Goal: Transaction & Acquisition: Purchase product/service

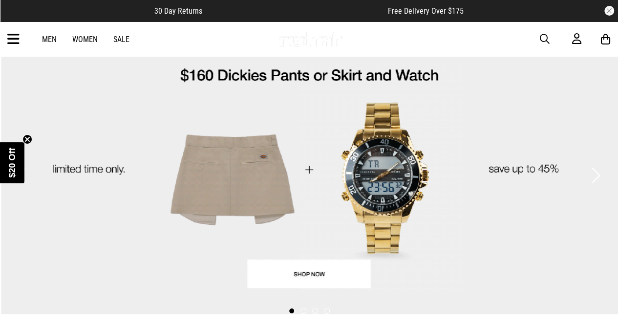
scroll to position [32, 0]
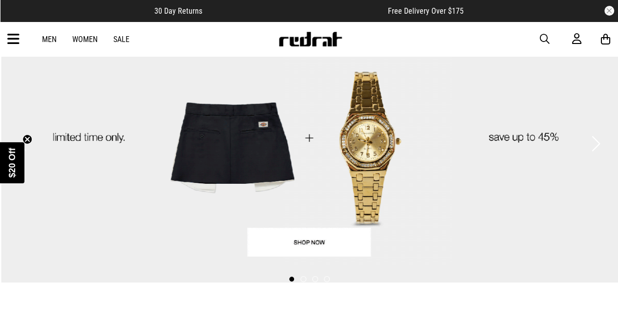
click at [49, 36] on link "Men" at bounding box center [49, 39] width 15 height 9
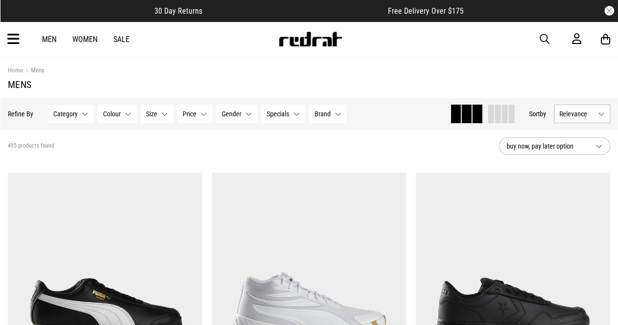
click at [8, 43] on icon at bounding box center [13, 39] width 12 height 16
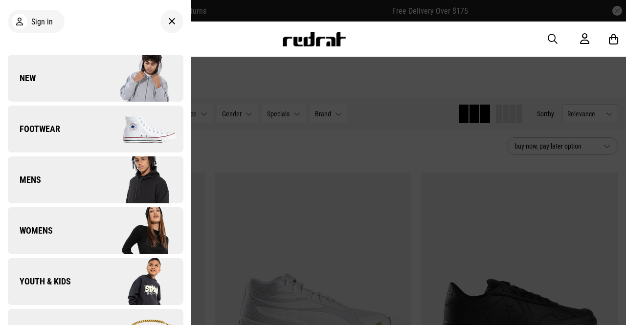
click at [58, 128] on span "Footwear" at bounding box center [34, 129] width 52 height 12
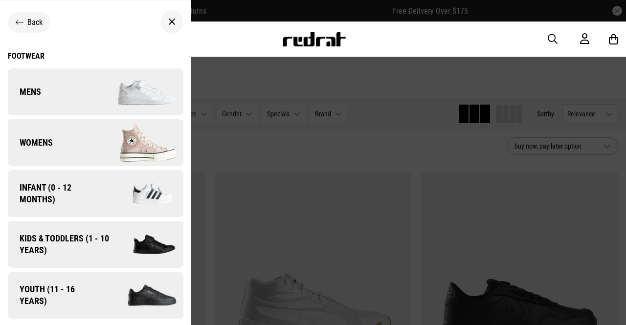
click at [66, 83] on link "Mens" at bounding box center [95, 91] width 175 height 47
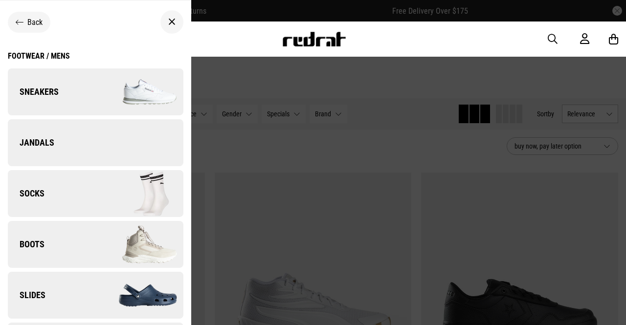
scroll to position [56, 0]
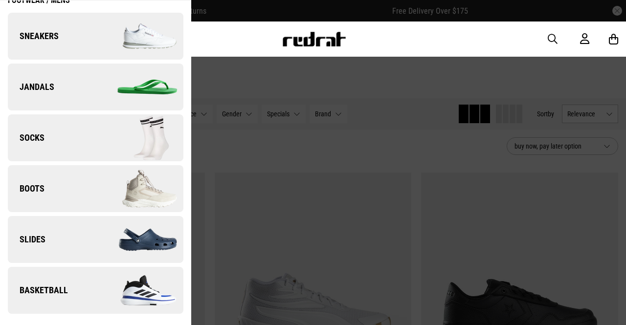
click at [75, 196] on link "Boots" at bounding box center [95, 188] width 175 height 47
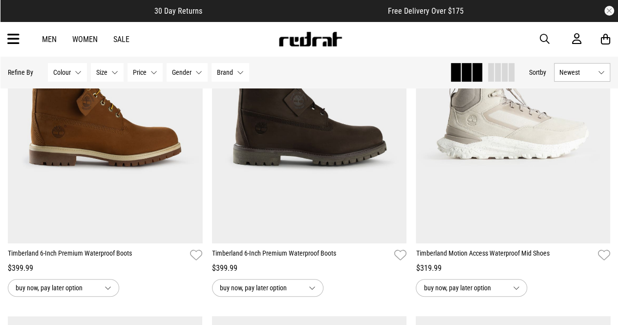
scroll to position [179, 0]
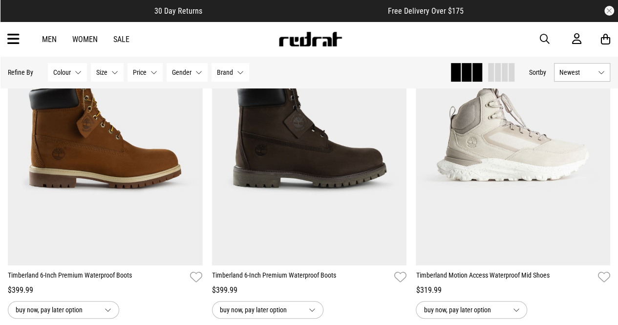
click at [54, 37] on link "Men" at bounding box center [49, 39] width 15 height 9
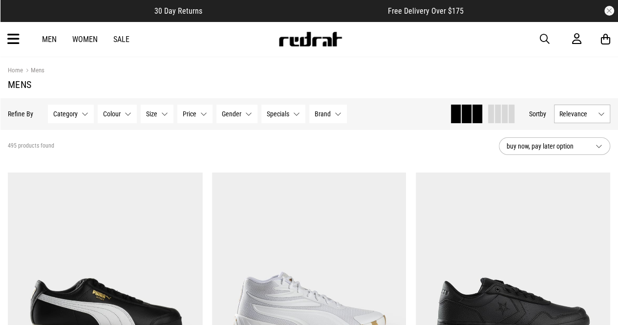
click at [24, 43] on div "Men Women Sale Sign in New Back Footwear Back Mens Back Womens Back Youth & Kid…" at bounding box center [309, 39] width 618 height 35
click at [20, 42] on div "Men Women Sale Sign in New Back Footwear Back Mens Back Womens Back Youth & Kid…" at bounding box center [309, 39] width 618 height 35
click at [7, 40] on icon at bounding box center [13, 39] width 12 height 16
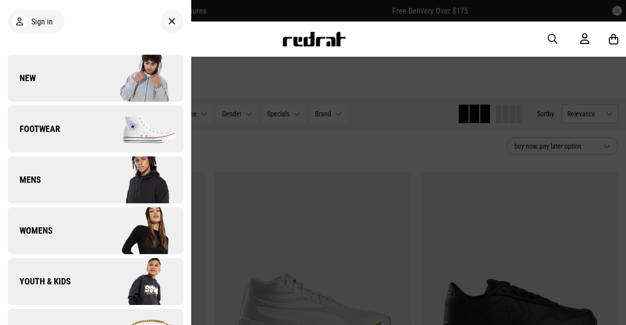
click at [69, 172] on link "Mens" at bounding box center [95, 179] width 175 height 47
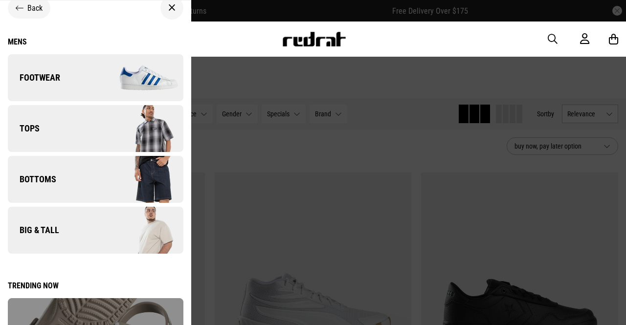
scroll to position [31, 0]
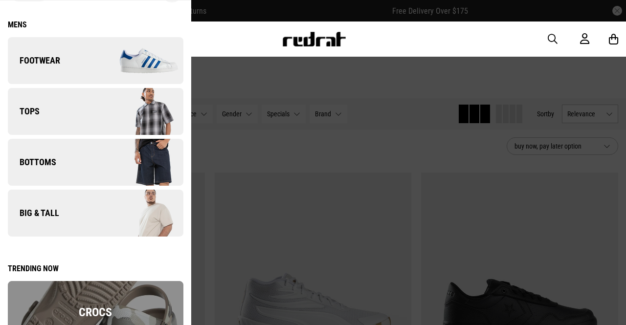
click at [45, 106] on link "Tops" at bounding box center [95, 111] width 175 height 47
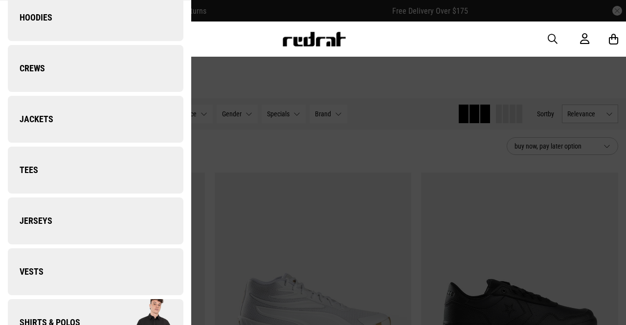
scroll to position [76, 0]
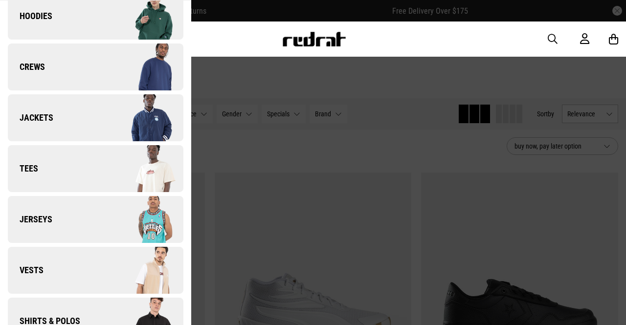
click at [60, 161] on link "Tees" at bounding box center [95, 168] width 175 height 47
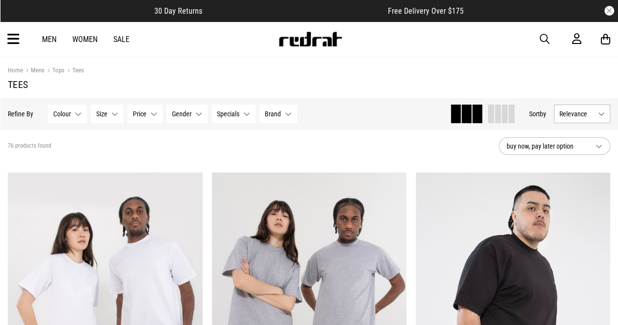
click at [310, 42] on img at bounding box center [310, 39] width 65 height 15
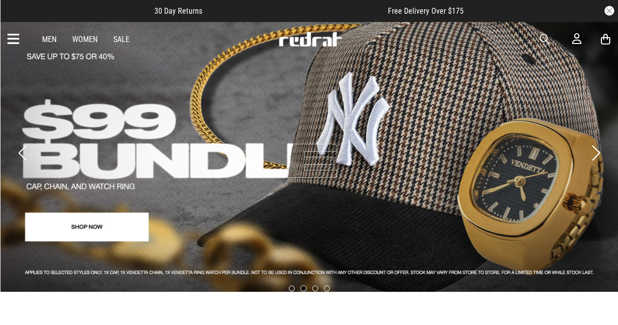
scroll to position [24, 0]
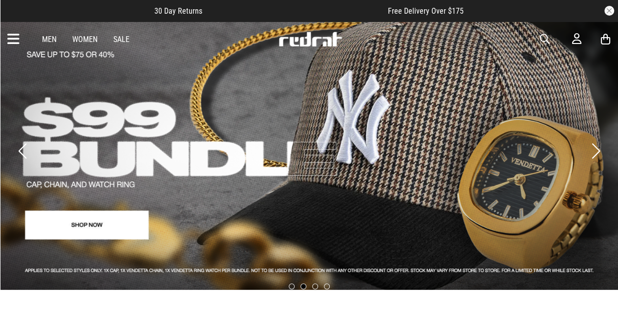
click at [599, 142] on button "Next slide" at bounding box center [596, 151] width 13 height 22
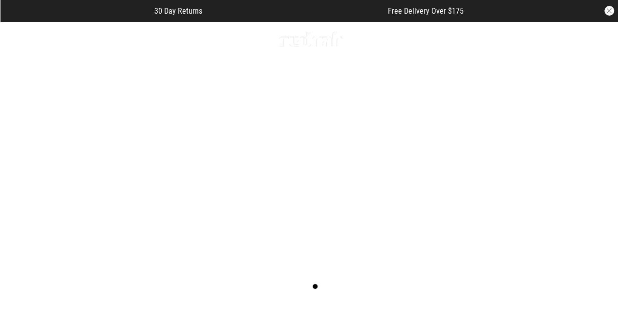
click at [599, 142] on button "Next slide" at bounding box center [596, 151] width 13 height 22
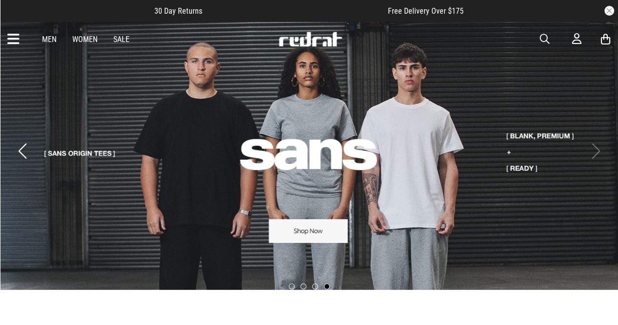
click at [304, 234] on link "4 / 4" at bounding box center [309, 143] width 618 height 293
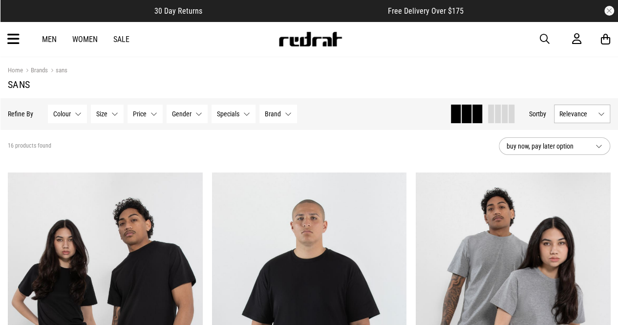
click at [52, 37] on link "Men" at bounding box center [49, 39] width 15 height 9
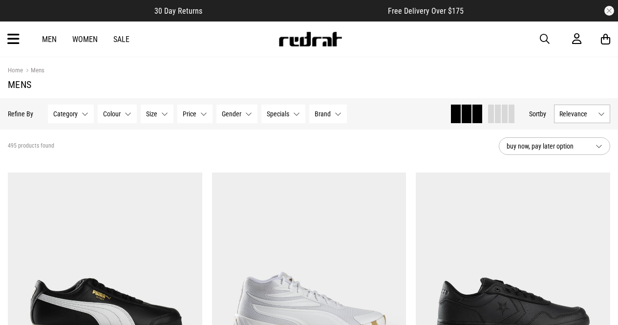
click at [122, 37] on link "Sale" at bounding box center [121, 39] width 16 height 9
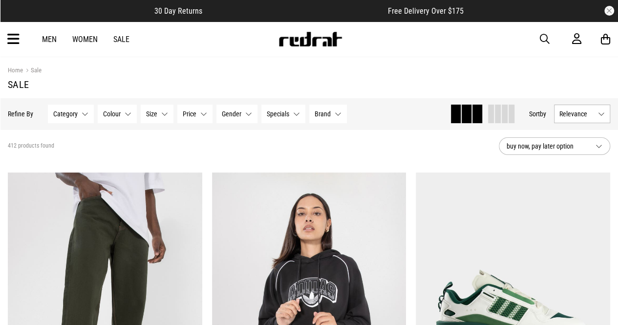
drag, startPoint x: 240, startPoint y: 117, endPoint x: 218, endPoint y: 113, distance: 22.3
click at [212, 113] on div "Category None selected Category 0 Selected Clear Sale - Accessories (92) Sale -…" at bounding box center [197, 114] width 299 height 19
click at [235, 112] on span "Gender" at bounding box center [232, 114] width 20 height 8
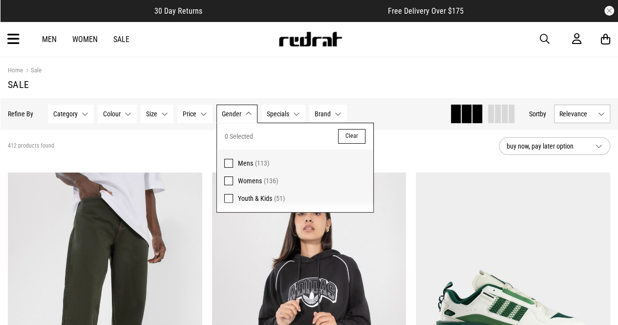
click at [248, 168] on span "Mens (113)" at bounding box center [302, 163] width 128 height 12
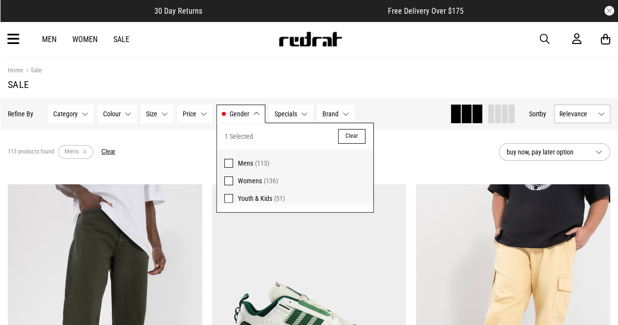
click at [416, 165] on div "113 products found Active Filters Mens Clear" at bounding box center [249, 151] width 483 height 29
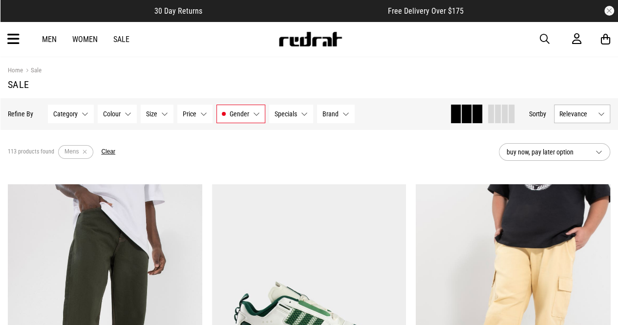
click at [545, 155] on span "buy now, pay later option" at bounding box center [547, 152] width 81 height 12
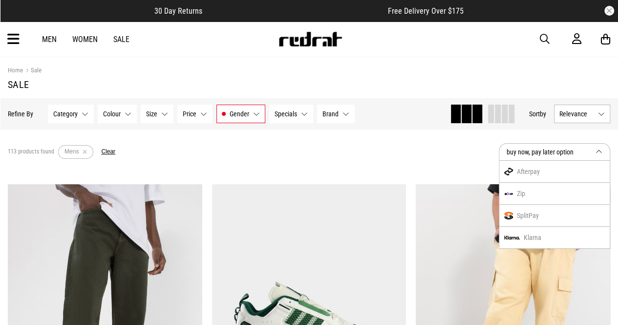
click at [468, 155] on div "113 products found Active Filters Mens Clear" at bounding box center [249, 151] width 483 height 29
click at [309, 139] on div "113 products found Active Filters Mens Clear" at bounding box center [249, 151] width 483 height 29
click at [306, 145] on div "113 products found Active Filters Mens Clear" at bounding box center [249, 151] width 483 height 29
click at [594, 111] on span "Relevance" at bounding box center [577, 114] width 35 height 8
click at [585, 167] on li "Price (Lowest)" at bounding box center [582, 168] width 55 height 18
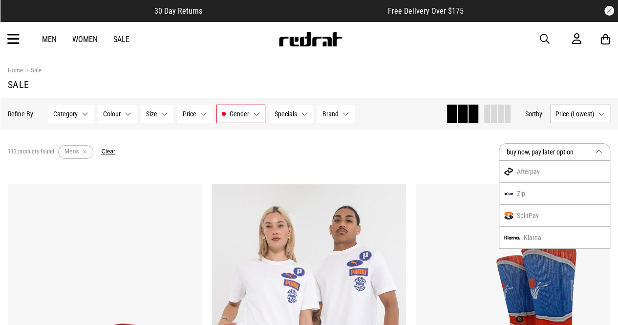
click at [542, 152] on span "buy now, pay later option" at bounding box center [547, 152] width 81 height 12
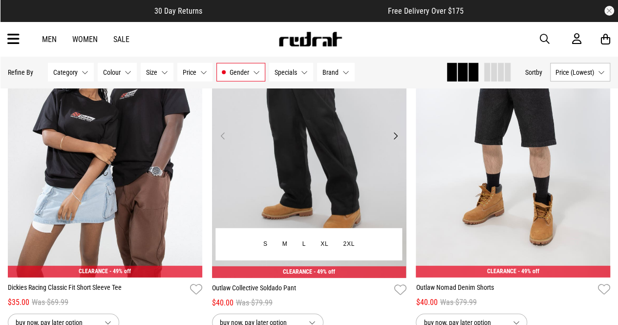
scroll to position [1205, 0]
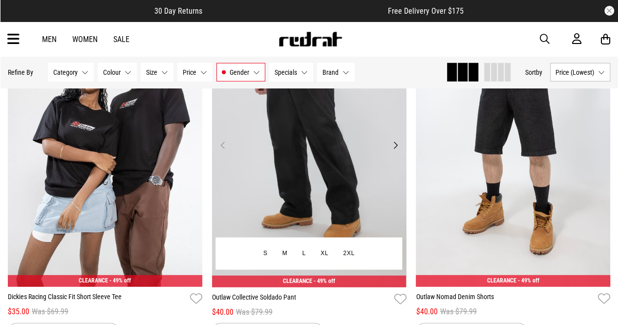
click at [315, 139] on img at bounding box center [309, 151] width 195 height 272
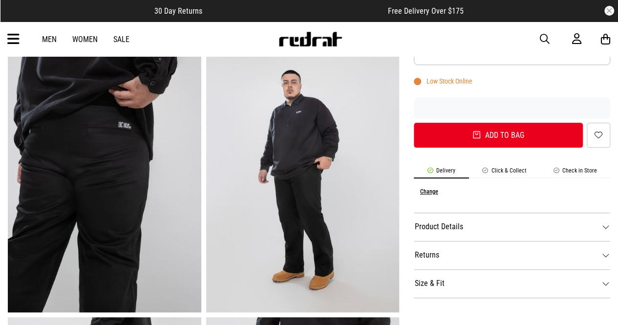
scroll to position [320, 0]
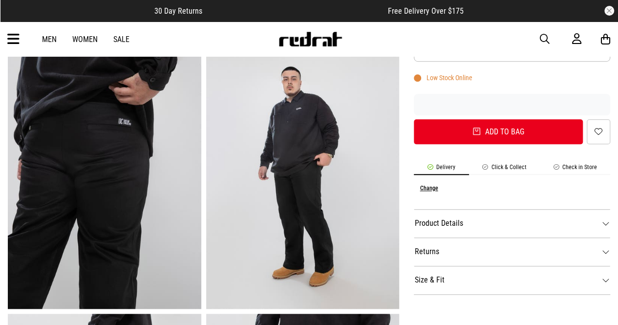
click at [487, 228] on dt "Product Details" at bounding box center [512, 223] width 197 height 28
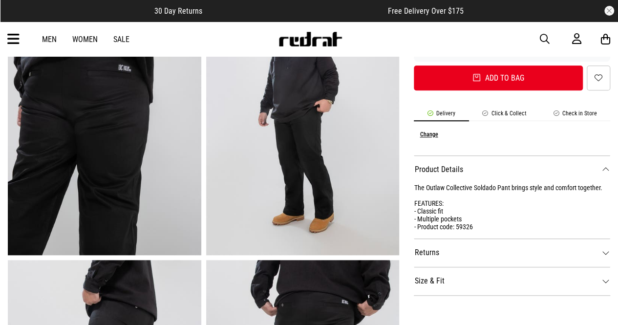
scroll to position [381, 0]
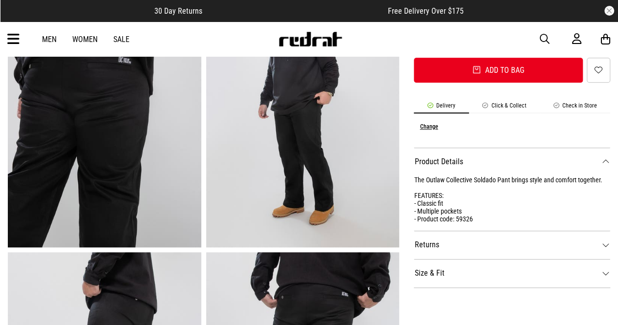
click at [445, 274] on dt "Size & Fit" at bounding box center [512, 273] width 197 height 28
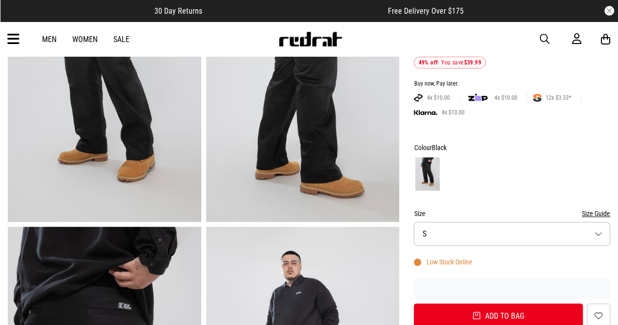
scroll to position [136, 0]
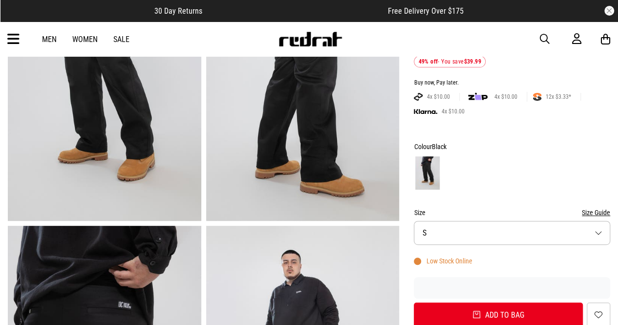
click at [597, 215] on button "Size Guide" at bounding box center [596, 213] width 28 height 12
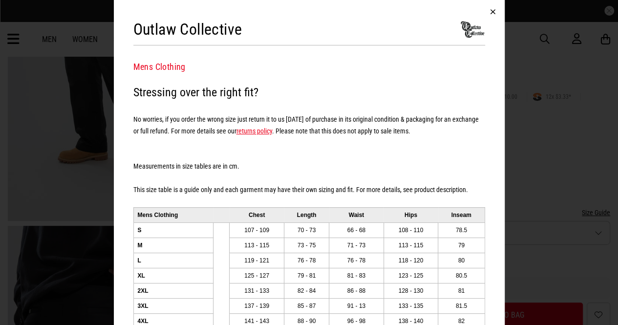
scroll to position [36, 0]
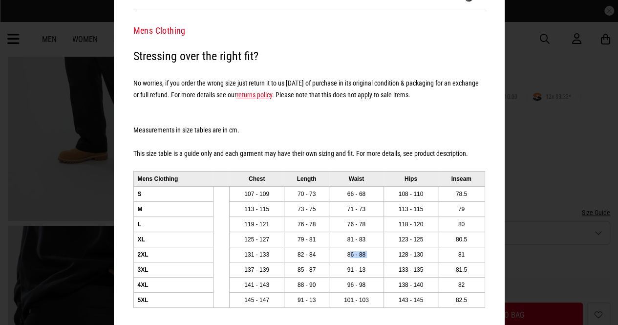
drag, startPoint x: 347, startPoint y: 252, endPoint x: 387, endPoint y: 249, distance: 40.2
click at [387, 249] on tr "2XL 131 - 133 82 - 84 86 - 88 128 - 130 81" at bounding box center [308, 254] width 351 height 15
click at [387, 249] on td "128 - 130" at bounding box center [411, 254] width 55 height 15
click at [362, 296] on td "101 - 103" at bounding box center [356, 299] width 55 height 15
drag, startPoint x: 337, startPoint y: 255, endPoint x: 382, endPoint y: 249, distance: 44.9
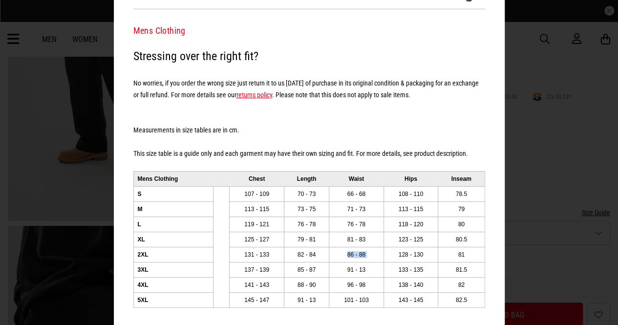
click at [382, 249] on tr "2XL 131 - 133 82 - 84 86 - 88 128 - 130 81" at bounding box center [308, 254] width 351 height 15
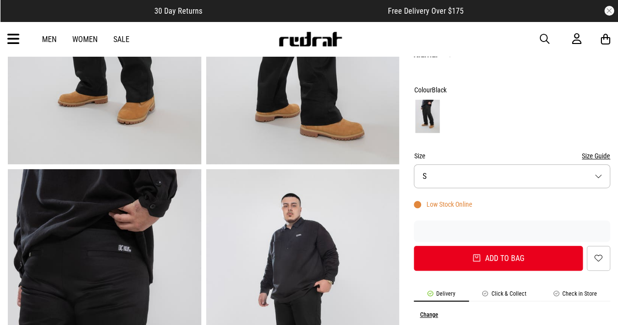
scroll to position [190, 0]
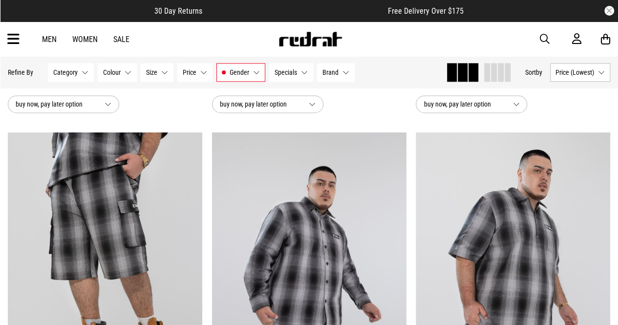
scroll to position [2452, 0]
